Goal: Navigation & Orientation: Find specific page/section

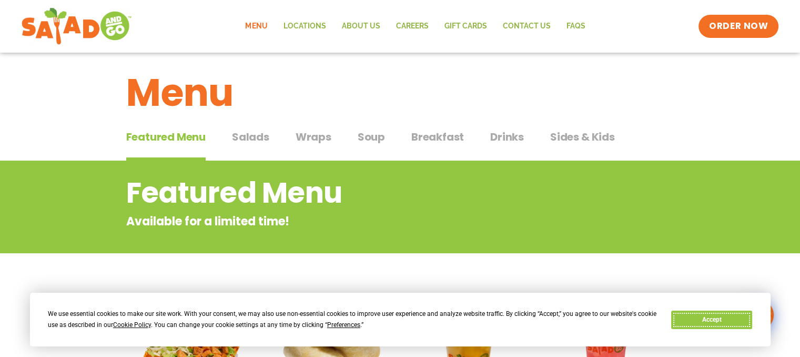
click at [721, 324] on button "Accept" at bounding box center [711, 319] width 81 height 18
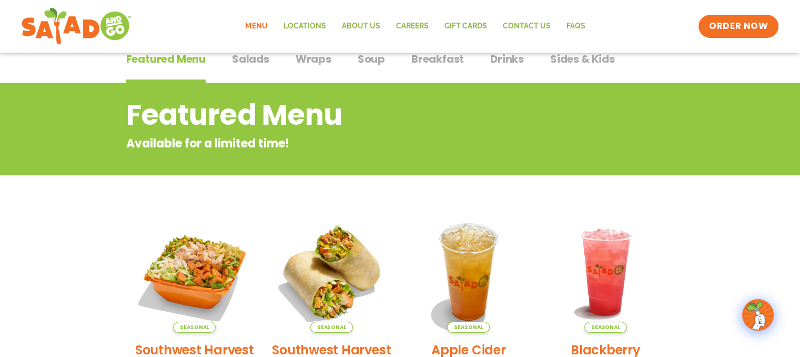
scroll to position [18, 0]
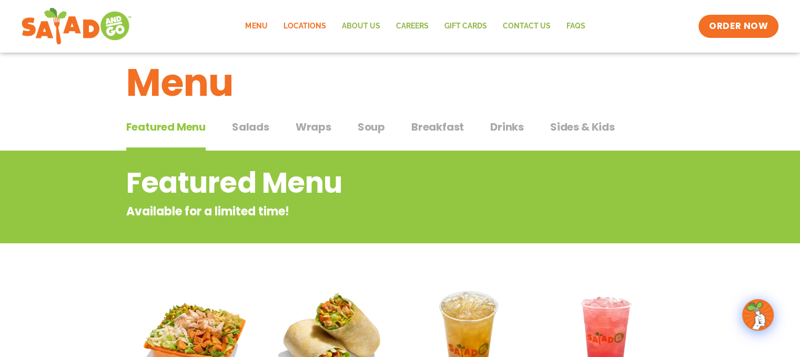
click at [314, 26] on link "Locations" at bounding box center [304, 26] width 58 height 24
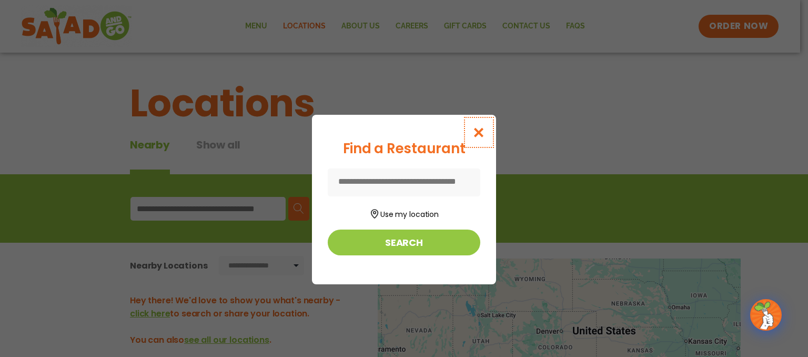
click at [481, 127] on icon "Close modal" at bounding box center [478, 132] width 13 height 11
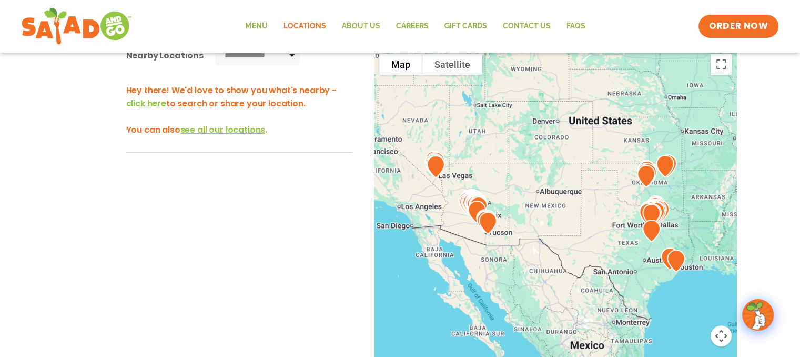
scroll to position [210, 0]
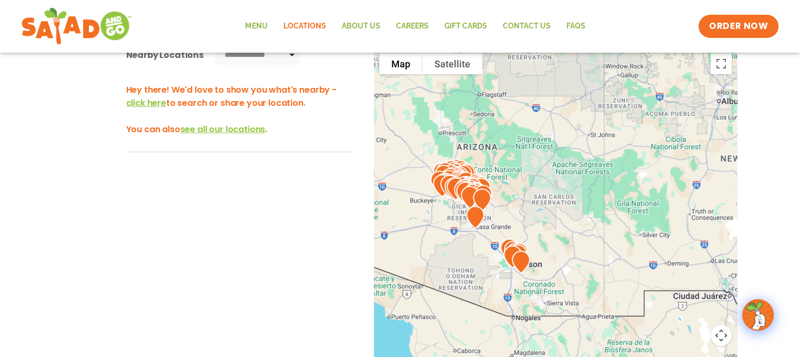
drag, startPoint x: 452, startPoint y: 160, endPoint x: 520, endPoint y: 167, distance: 68.2
click at [520, 167] on div at bounding box center [555, 222] width 363 height 348
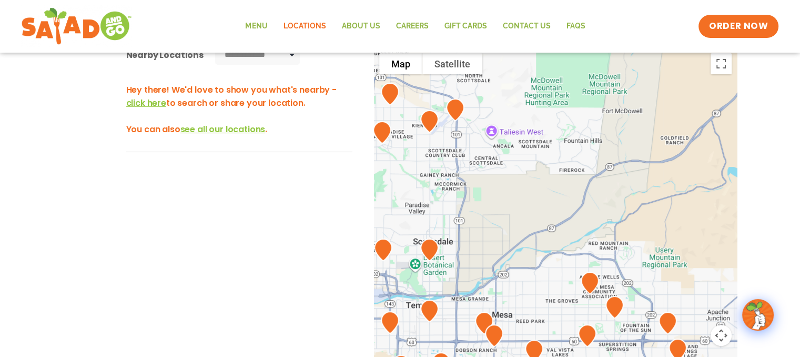
drag, startPoint x: 448, startPoint y: 180, endPoint x: 483, endPoint y: 230, distance: 61.9
click at [483, 230] on div at bounding box center [555, 222] width 363 height 348
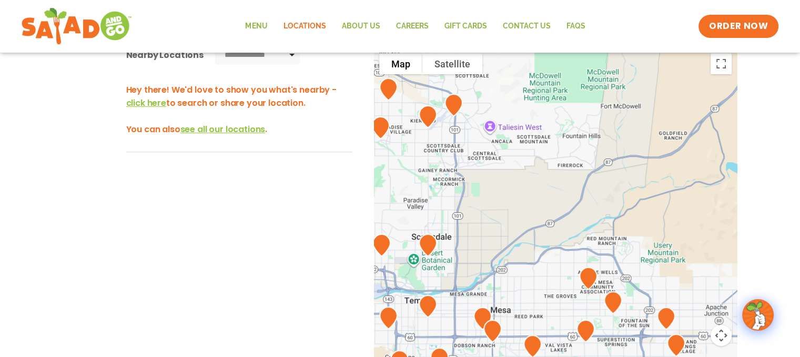
click at [479, 312] on img at bounding box center [482, 318] width 27 height 31
click at [480, 316] on img at bounding box center [492, 330] width 27 height 31
click at [484, 314] on img at bounding box center [482, 318] width 27 height 31
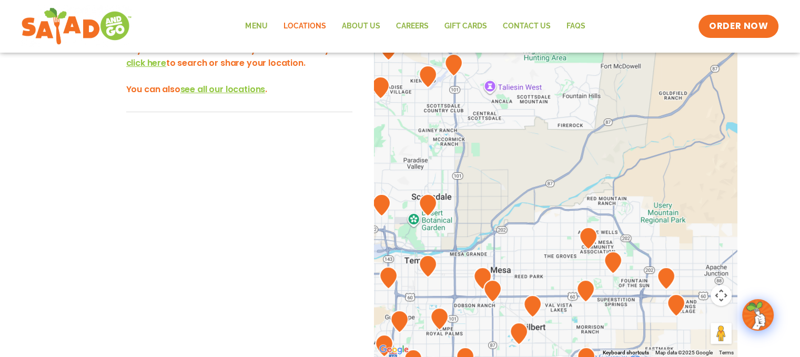
scroll to position [250, 0]
click at [476, 268] on img at bounding box center [482, 278] width 27 height 31
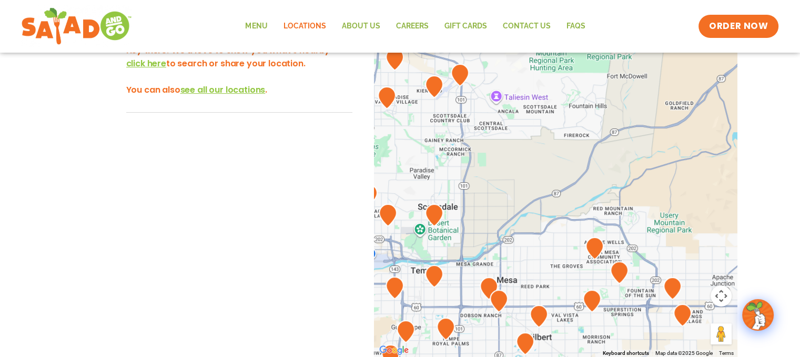
drag, startPoint x: 476, startPoint y: 268, endPoint x: 482, endPoint y: 278, distance: 12.5
click at [482, 278] on img at bounding box center [489, 288] width 27 height 31
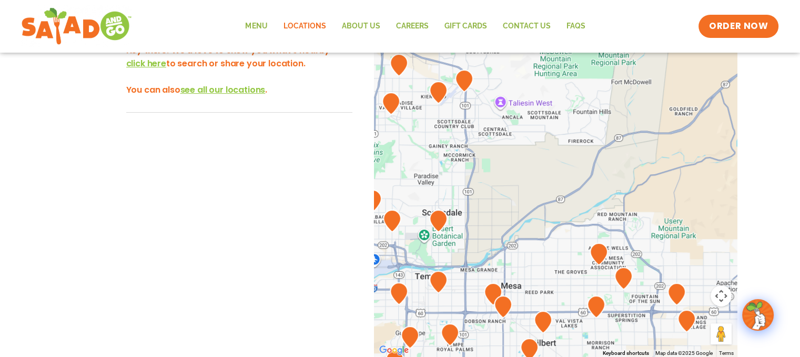
click at [482, 278] on img at bounding box center [493, 293] width 27 height 31
click at [494, 293] on img at bounding box center [503, 306] width 27 height 31
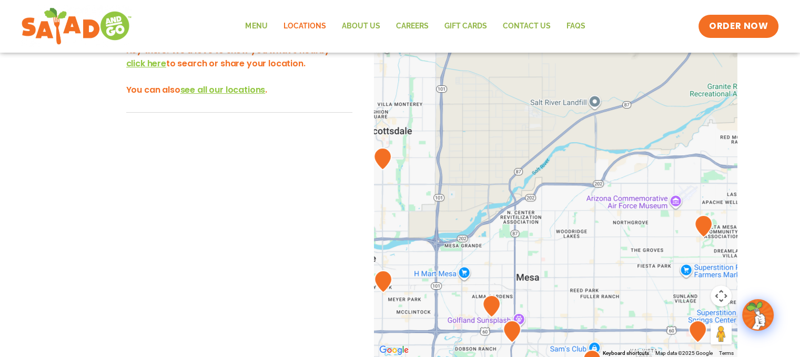
click at [488, 304] on img at bounding box center [491, 305] width 27 height 31
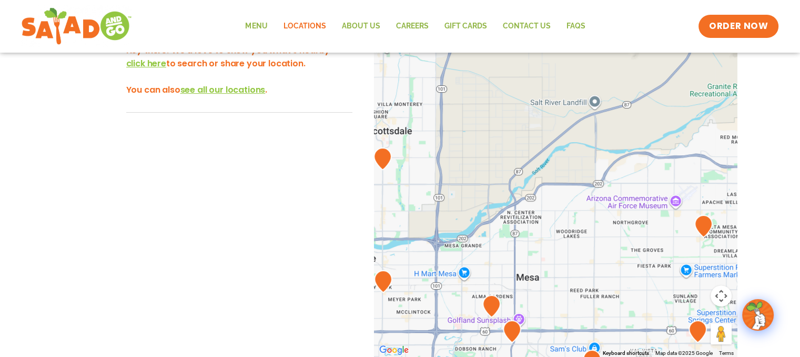
click at [488, 304] on img at bounding box center [491, 305] width 27 height 31
click at [486, 301] on img at bounding box center [491, 305] width 27 height 31
click at [495, 301] on img at bounding box center [491, 305] width 27 height 31
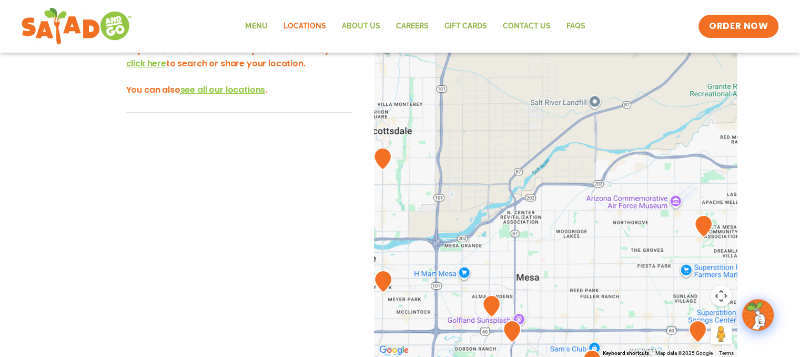
click at [495, 301] on img at bounding box center [491, 305] width 27 height 31
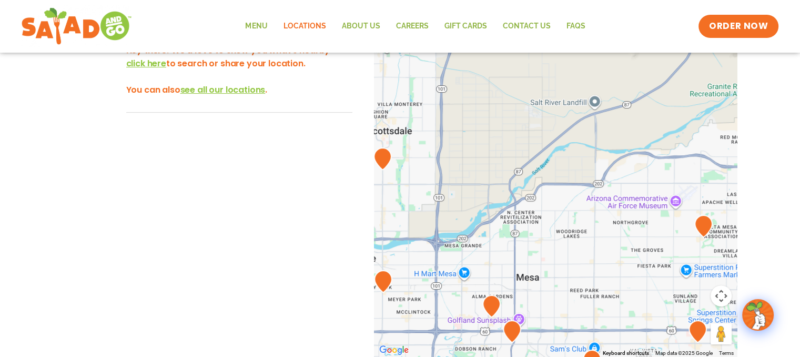
click at [495, 301] on img at bounding box center [491, 305] width 27 height 31
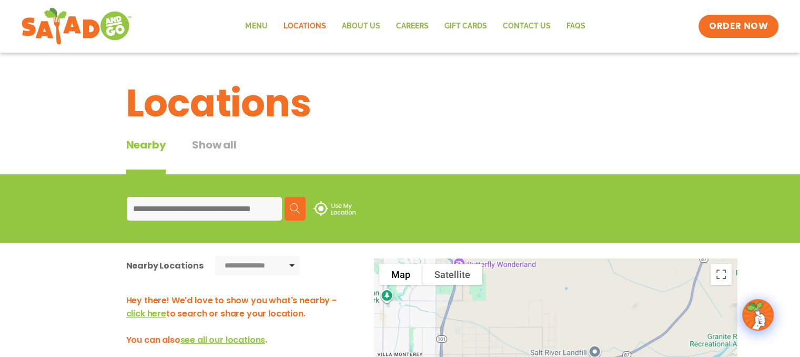
scroll to position [229, 0]
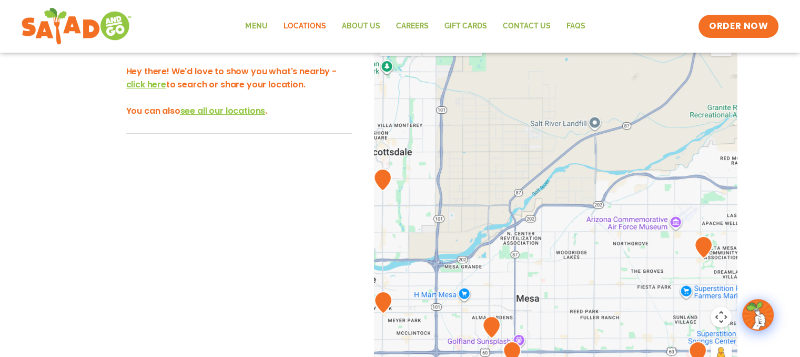
click at [487, 328] on img at bounding box center [491, 326] width 27 height 31
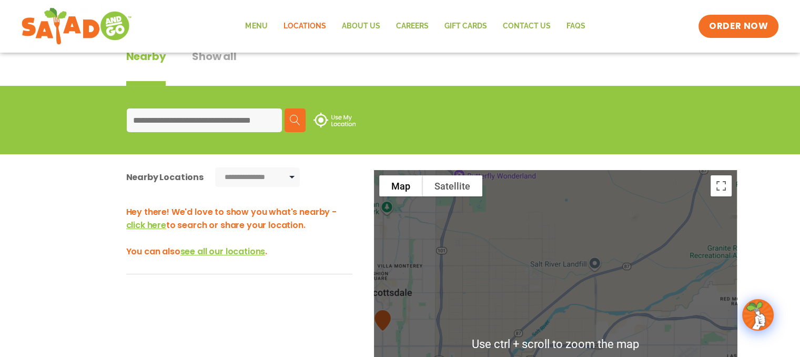
scroll to position [85, 0]
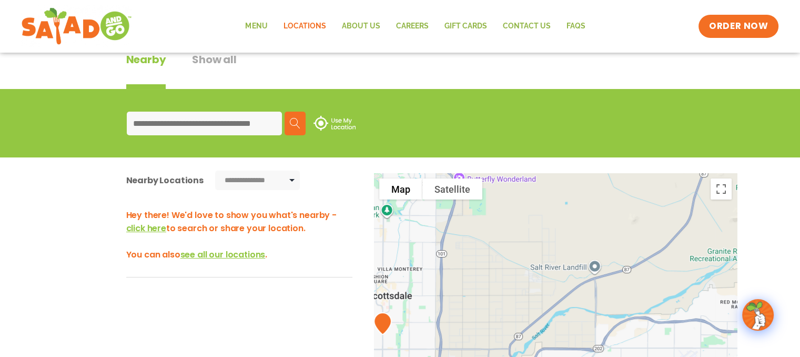
click at [200, 133] on input at bounding box center [204, 124] width 155 height 24
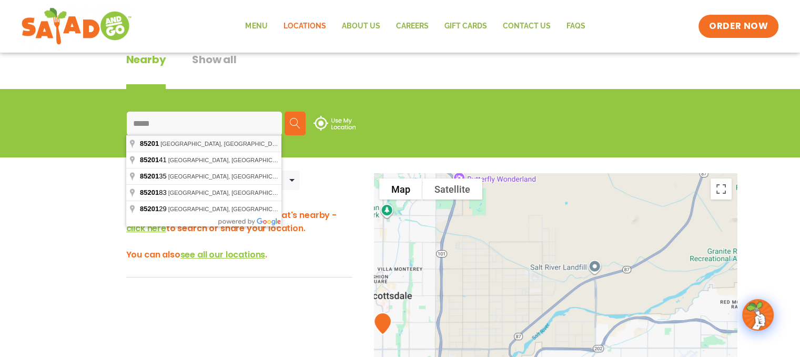
type input "**********"
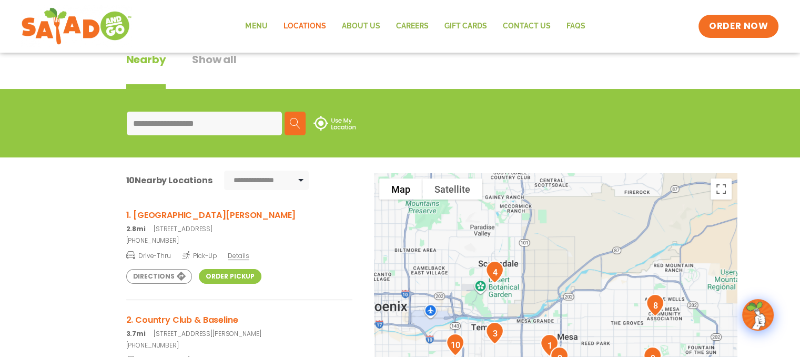
click at [547, 338] on img "1" at bounding box center [549, 344] width 27 height 31
click at [238, 254] on span "Details" at bounding box center [238, 255] width 21 height 9
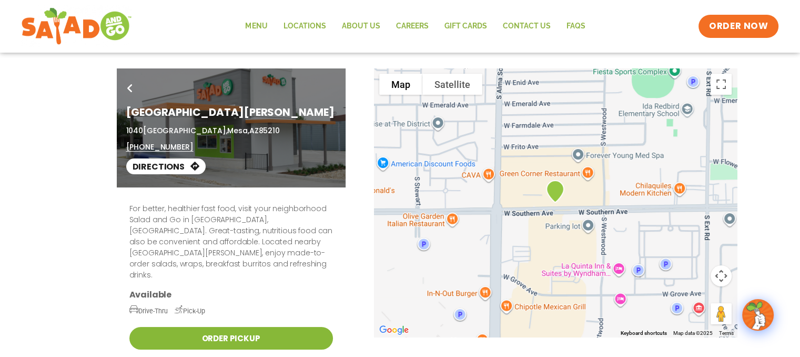
click at [223, 327] on link "Order Pickup" at bounding box center [231, 338] width 204 height 23
